Goal: Task Accomplishment & Management: Use online tool/utility

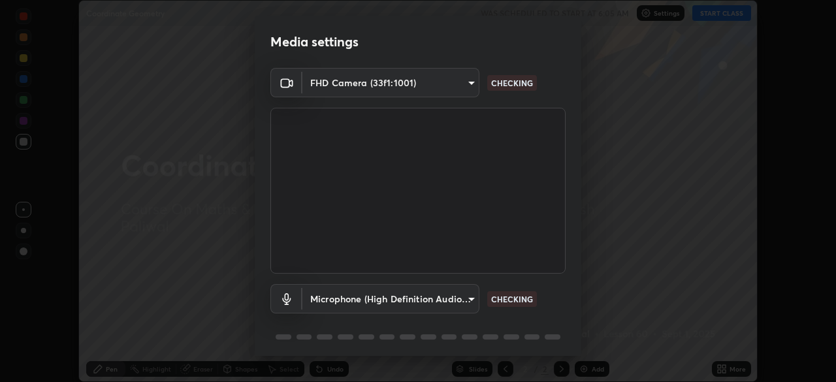
scroll to position [46, 0]
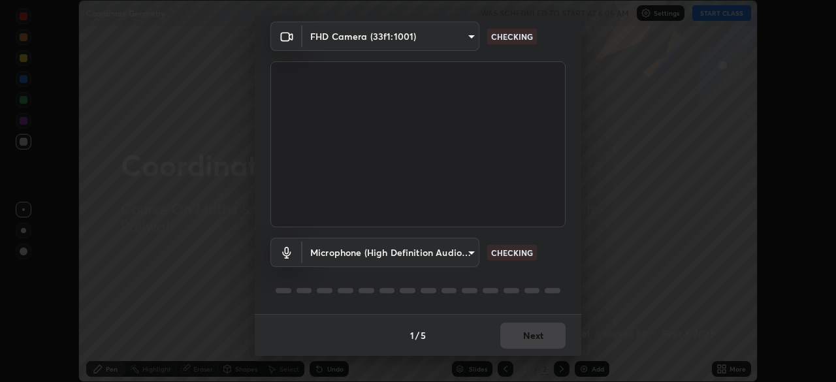
click at [458, 253] on body "Erase all Coordinate Geometry WAS SCHEDULED TO START AT 6:05 AM Settings START …" at bounding box center [418, 191] width 836 height 382
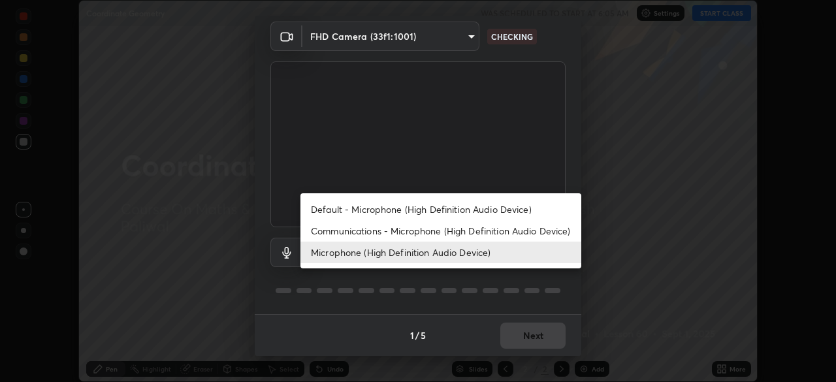
click at [496, 250] on li "Microphone (High Definition Audio Device)" at bounding box center [441, 253] width 281 height 22
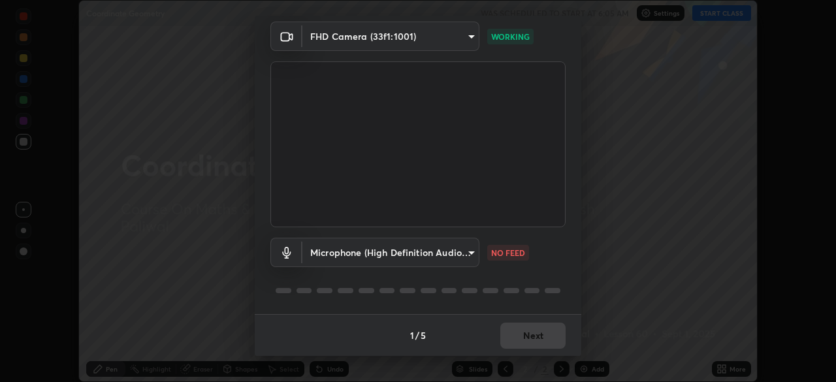
click at [461, 251] on body "Erase all Coordinate Geometry WAS SCHEDULED TO START AT 6:05 AM Settings START …" at bounding box center [418, 191] width 836 height 382
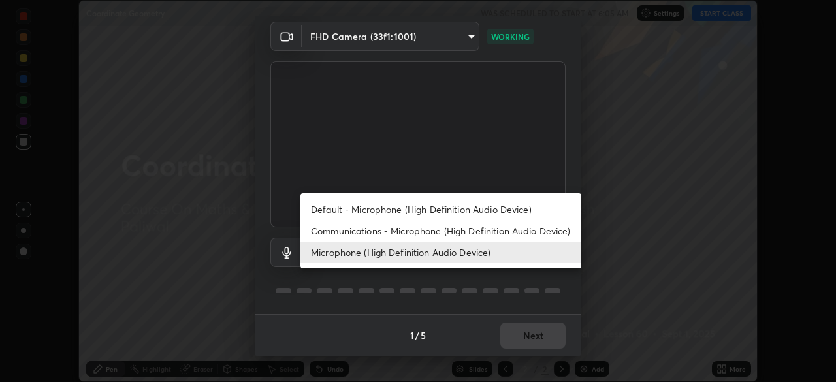
click at [484, 238] on li "Communications - Microphone (High Definition Audio Device)" at bounding box center [441, 231] width 281 height 22
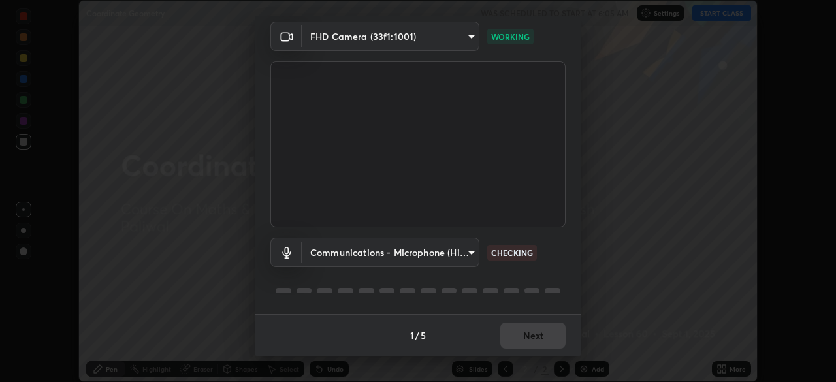
click at [461, 254] on body "Erase all Coordinate Geometry WAS SCHEDULED TO START AT 6:05 AM Settings START …" at bounding box center [418, 191] width 836 height 382
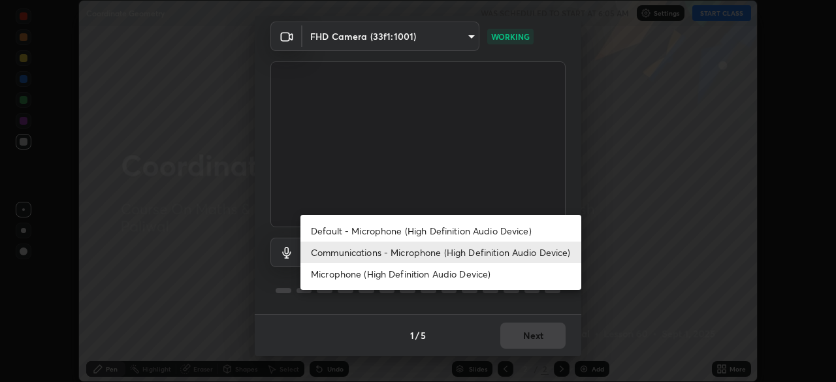
click at [575, 182] on div at bounding box center [418, 191] width 836 height 382
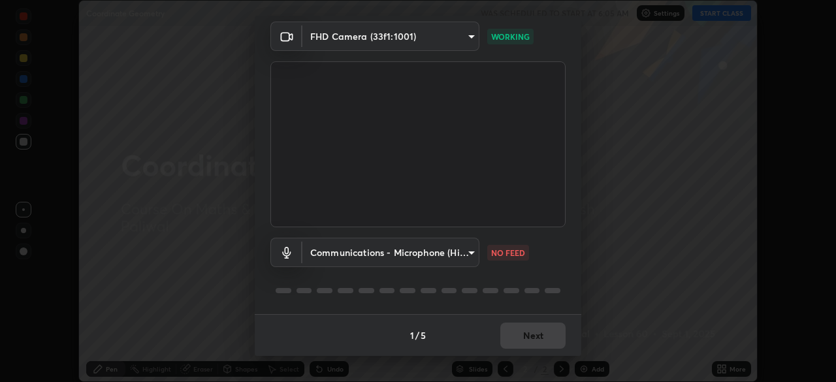
click at [465, 33] on body "Erase all Coordinate Geometry WAS SCHEDULED TO START AT 6:05 AM Settings START …" at bounding box center [418, 191] width 836 height 382
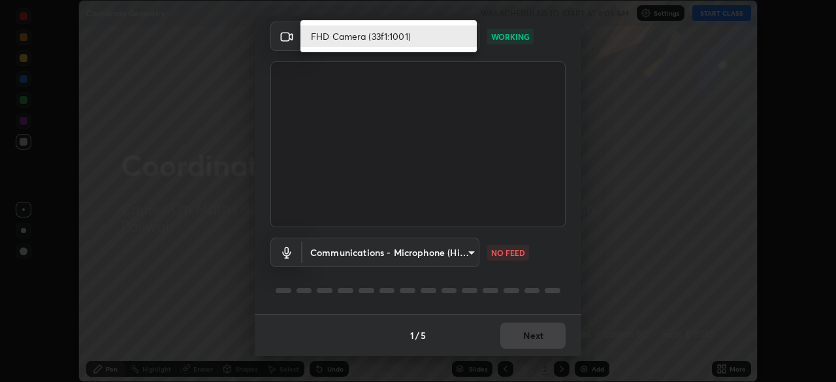
click at [453, 36] on li "FHD Camera (33f1:1001)" at bounding box center [389, 36] width 176 height 22
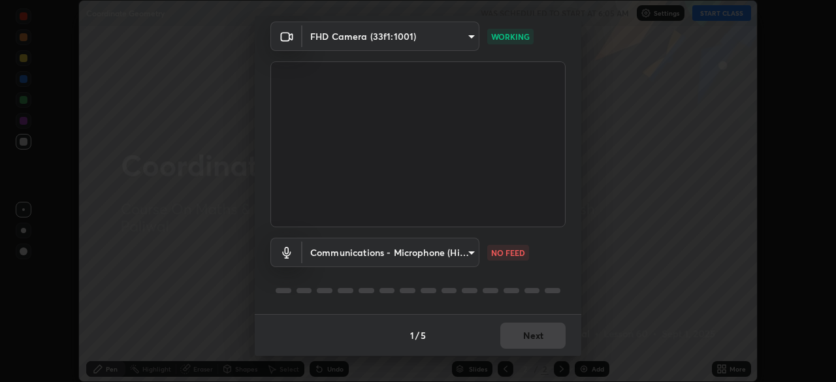
click at [469, 252] on body "Erase all Coordinate Geometry WAS SCHEDULED TO START AT 6:05 AM Settings START …" at bounding box center [418, 191] width 836 height 382
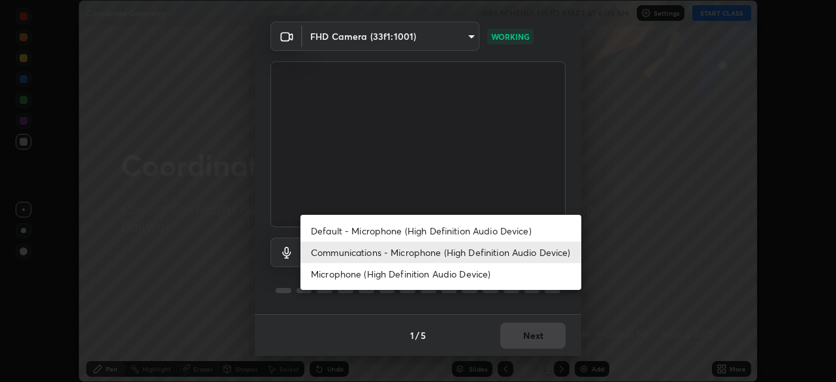
click at [489, 274] on li "Microphone (High Definition Audio Device)" at bounding box center [441, 274] width 281 height 22
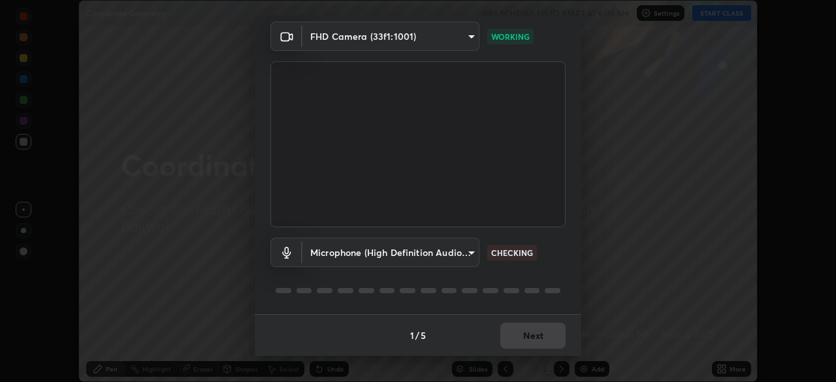
click at [460, 252] on body "Erase all Coordinate Geometry WAS SCHEDULED TO START AT 6:05 AM Settings START …" at bounding box center [418, 191] width 836 height 382
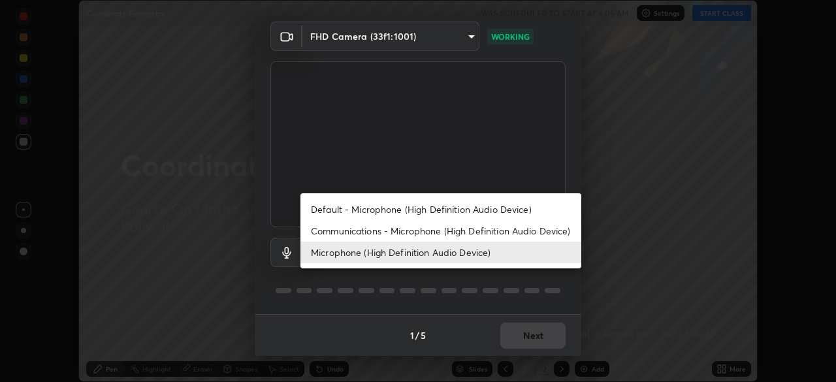
click at [463, 211] on li "Default - Microphone (High Definition Audio Device)" at bounding box center [441, 210] width 281 height 22
type input "default"
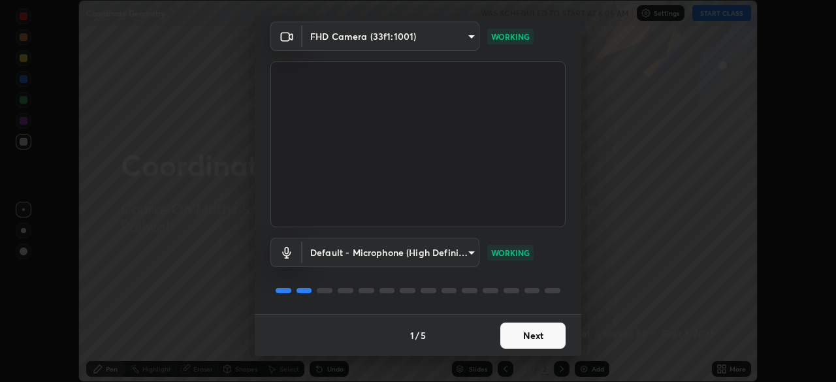
click at [534, 333] on button "Next" at bounding box center [533, 336] width 65 height 26
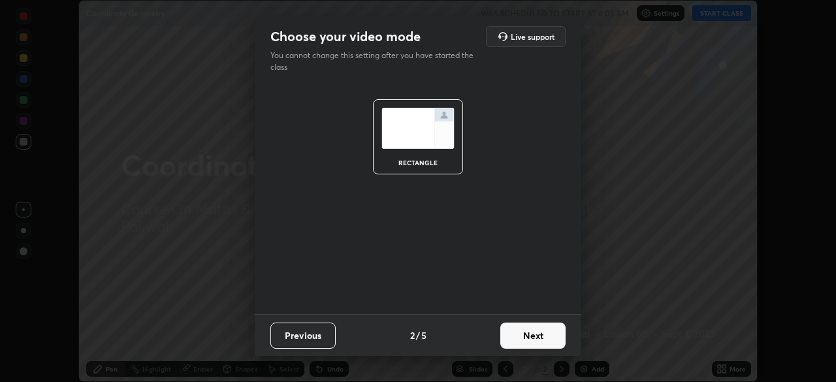
scroll to position [0, 0]
click at [544, 328] on button "Next" at bounding box center [533, 336] width 65 height 26
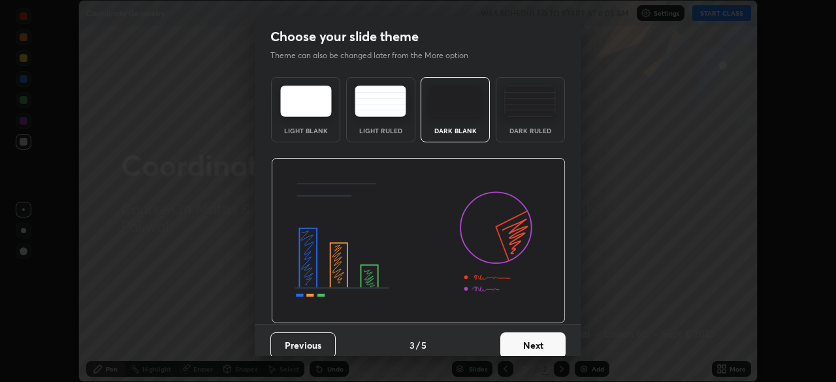
click at [535, 344] on button "Next" at bounding box center [533, 346] width 65 height 26
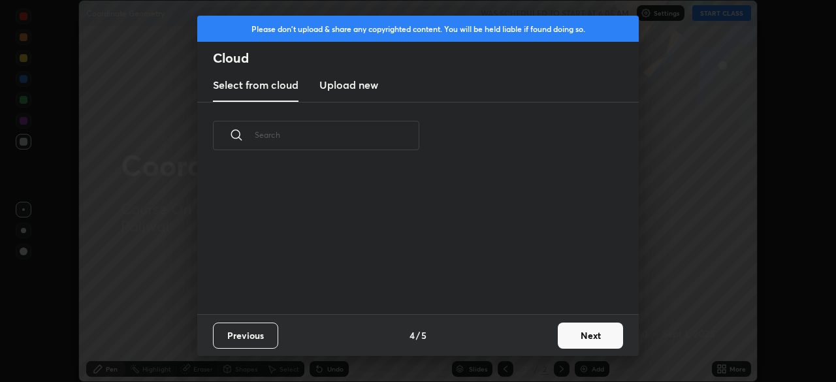
click at [566, 336] on button "Next" at bounding box center [590, 336] width 65 height 26
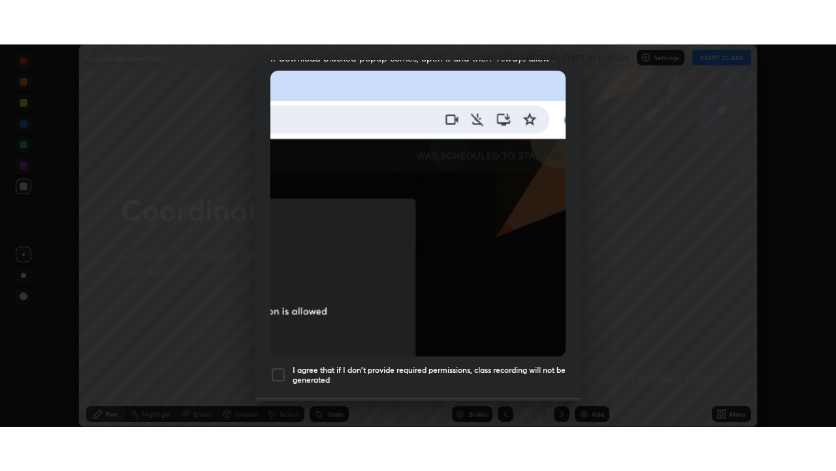
scroll to position [313, 0]
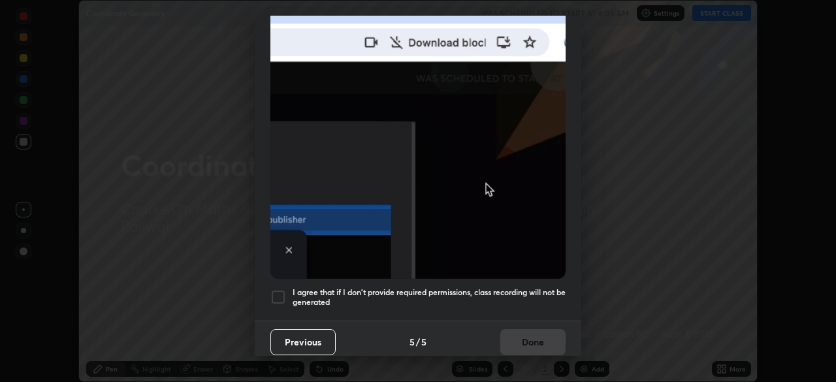
click at [287, 290] on div "I agree that if I don't provide required permissions, class recording will not …" at bounding box center [418, 298] width 295 height 16
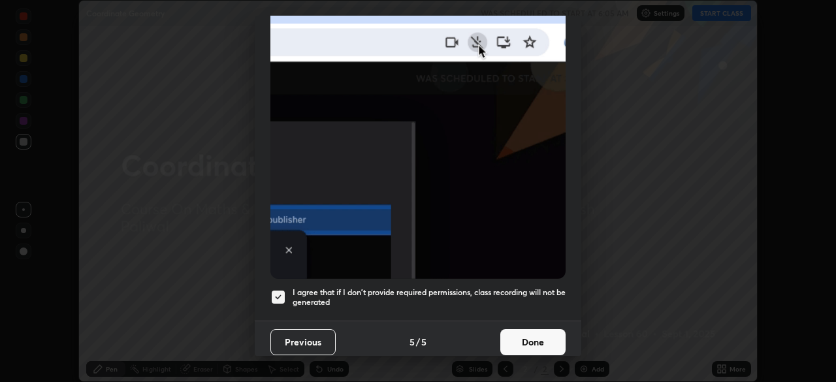
click at [531, 336] on button "Done" at bounding box center [533, 342] width 65 height 26
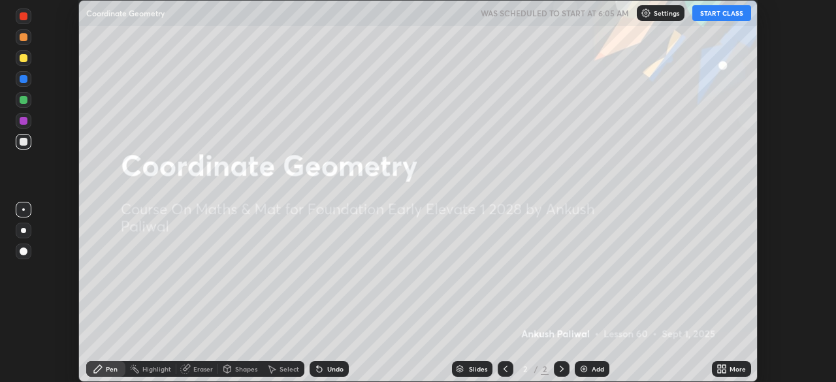
click at [717, 18] on button "START CLASS" at bounding box center [722, 13] width 59 height 16
click at [727, 368] on div "More" at bounding box center [731, 369] width 39 height 16
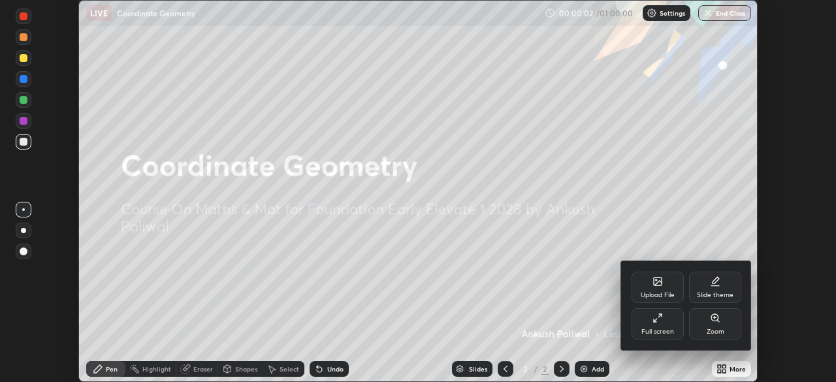
click at [661, 321] on icon at bounding box center [658, 318] width 10 height 10
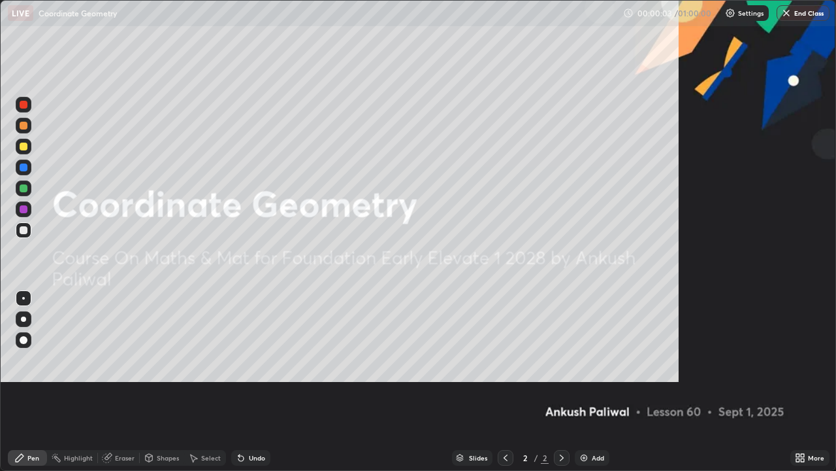
scroll to position [471, 836]
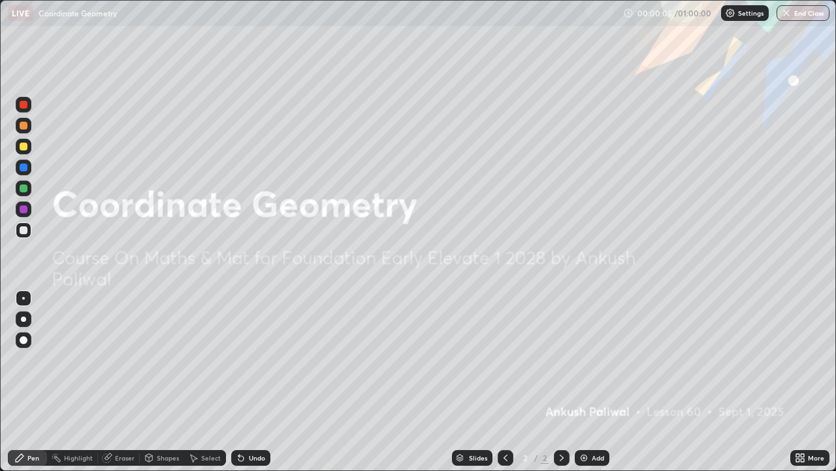
click at [592, 382] on div "Add" at bounding box center [592, 458] width 35 height 16
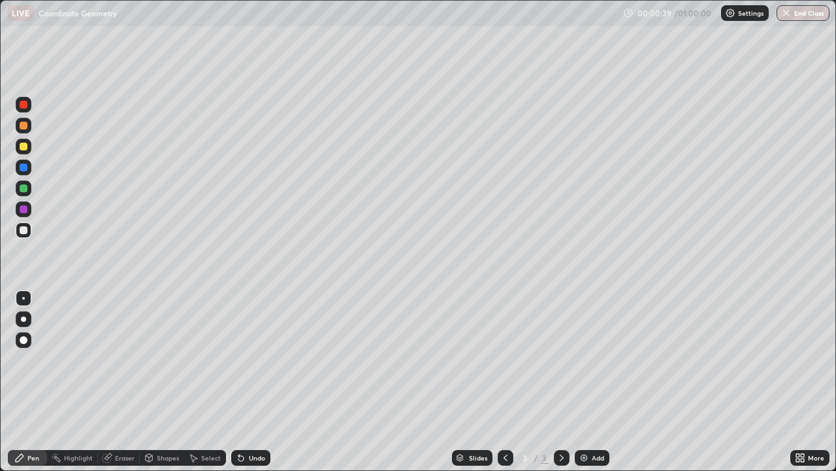
click at [31, 107] on div at bounding box center [24, 105] width 16 height 16
click at [589, 382] on div "Add" at bounding box center [592, 458] width 35 height 16
click at [593, 382] on div "Add" at bounding box center [598, 457] width 12 height 7
click at [595, 382] on div "Add" at bounding box center [598, 457] width 12 height 7
click at [250, 382] on div "Undo" at bounding box center [250, 458] width 39 height 16
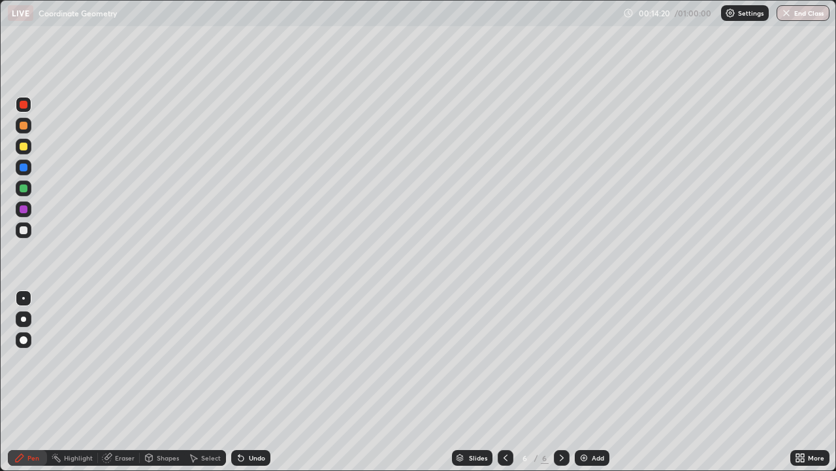
click at [586, 382] on img at bounding box center [584, 457] width 10 height 10
click at [244, 382] on icon at bounding box center [241, 457] width 10 height 10
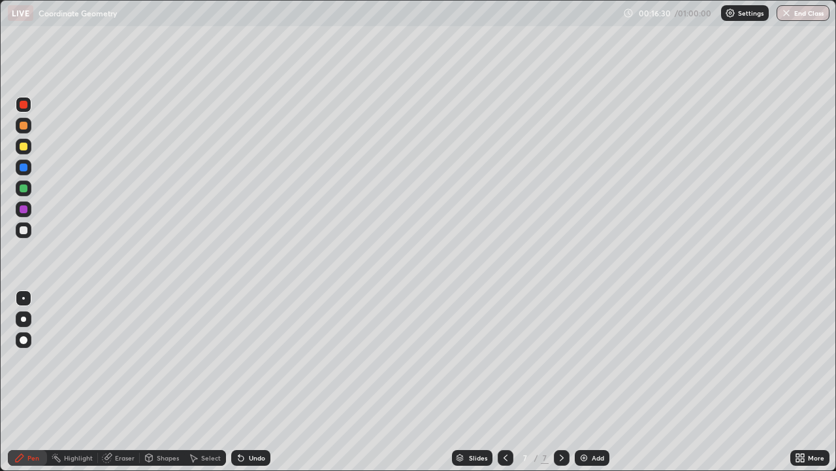
click at [239, 382] on icon at bounding box center [239, 454] width 1 height 1
click at [243, 382] on div "Undo" at bounding box center [250, 458] width 39 height 16
click at [588, 382] on div "Add" at bounding box center [592, 458] width 35 height 16
click at [587, 382] on img at bounding box center [584, 457] width 10 height 10
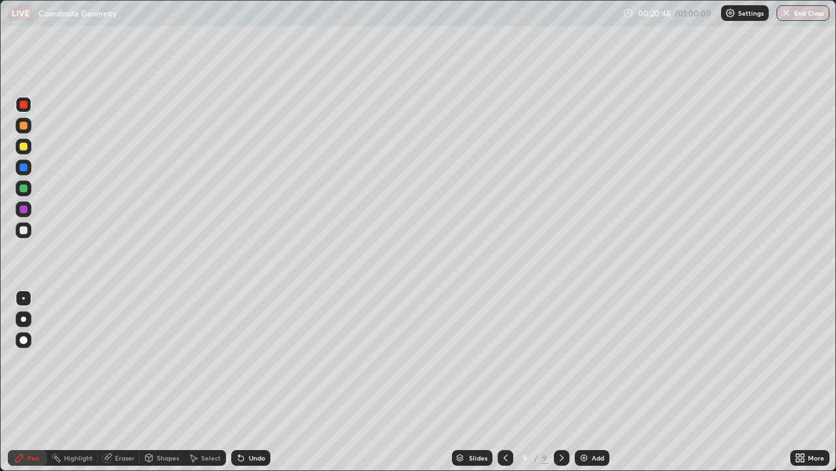
click at [244, 382] on icon at bounding box center [241, 457] width 10 height 10
click at [596, 382] on div "Add" at bounding box center [598, 457] width 12 height 7
click at [583, 382] on img at bounding box center [584, 457] width 10 height 10
click at [584, 382] on img at bounding box center [584, 457] width 10 height 10
click at [589, 382] on div "Add" at bounding box center [592, 458] width 35 height 16
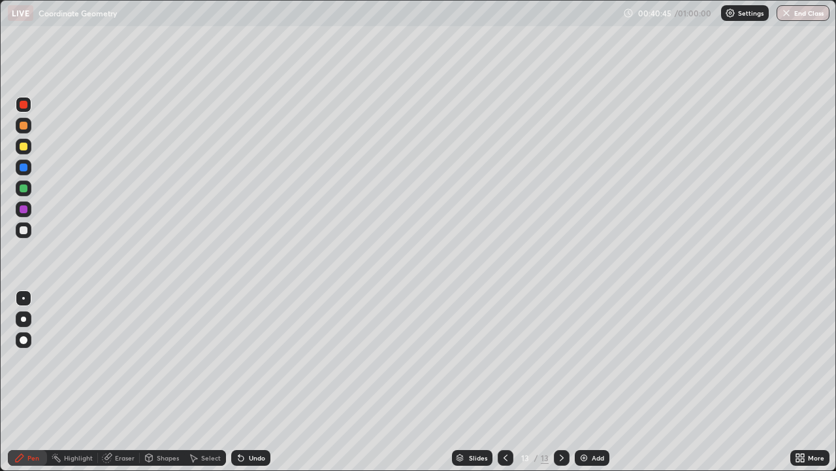
click at [583, 382] on img at bounding box center [584, 457] width 10 height 10
click at [585, 382] on img at bounding box center [584, 457] width 10 height 10
click at [793, 18] on button "End Class" at bounding box center [803, 13] width 53 height 16
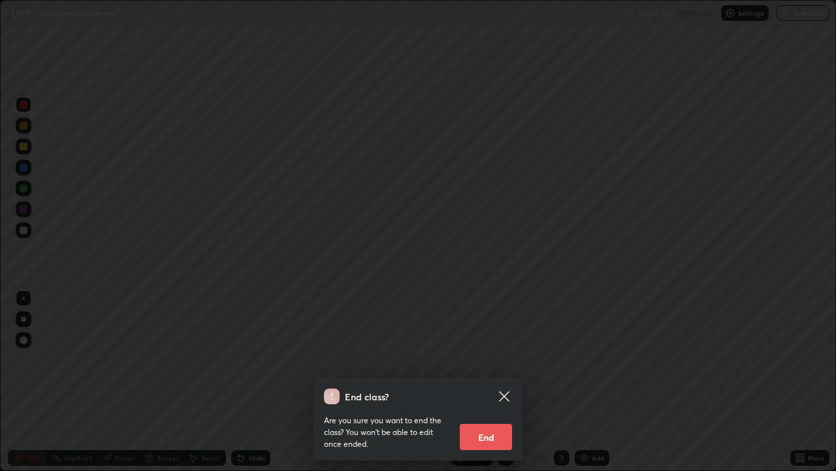
click at [493, 382] on button "End" at bounding box center [486, 436] width 52 height 26
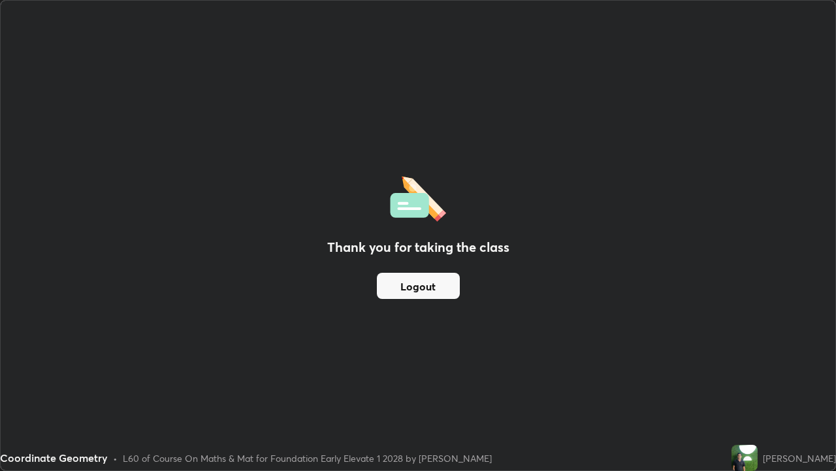
click at [452, 278] on button "Logout" at bounding box center [418, 286] width 83 height 26
